Goal: Find specific page/section: Find specific page/section

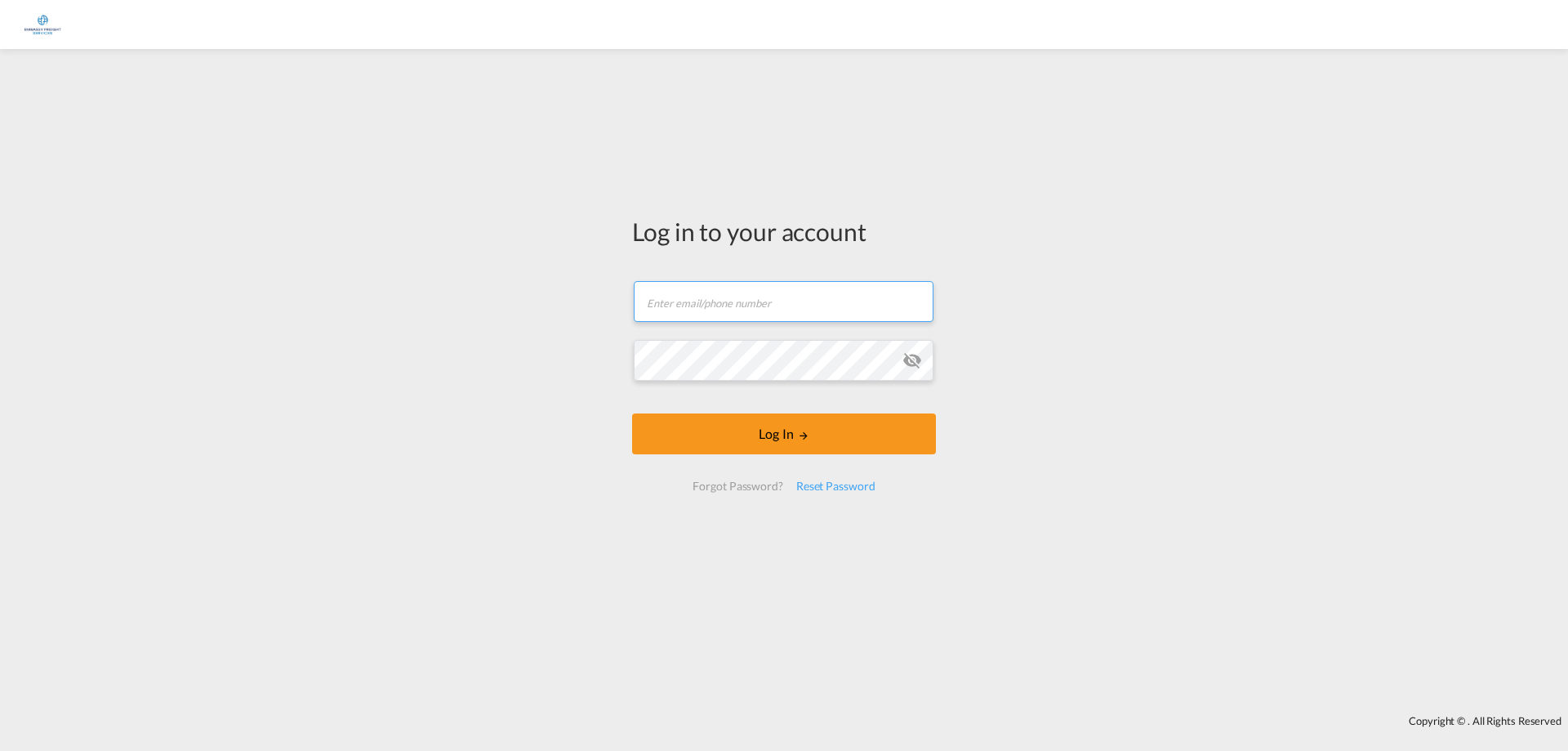
type input "[EMAIL_ADDRESS][DOMAIN_NAME]"
click at [714, 304] on input "[EMAIL_ADDRESS][DOMAIN_NAME]" at bounding box center [784, 301] width 300 height 40
